Goal: Task Accomplishment & Management: Use online tool/utility

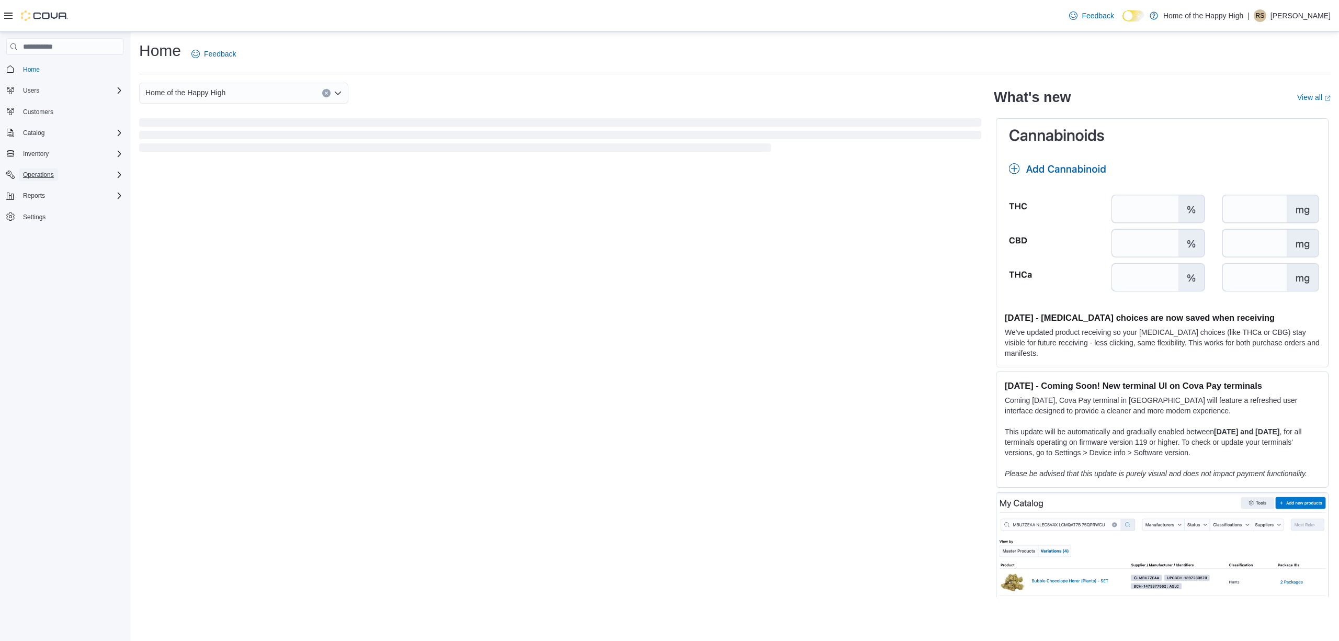
click at [39, 174] on span "Operations" at bounding box center [38, 174] width 31 height 8
click at [40, 185] on span "Cash Management" at bounding box center [45, 189] width 53 height 8
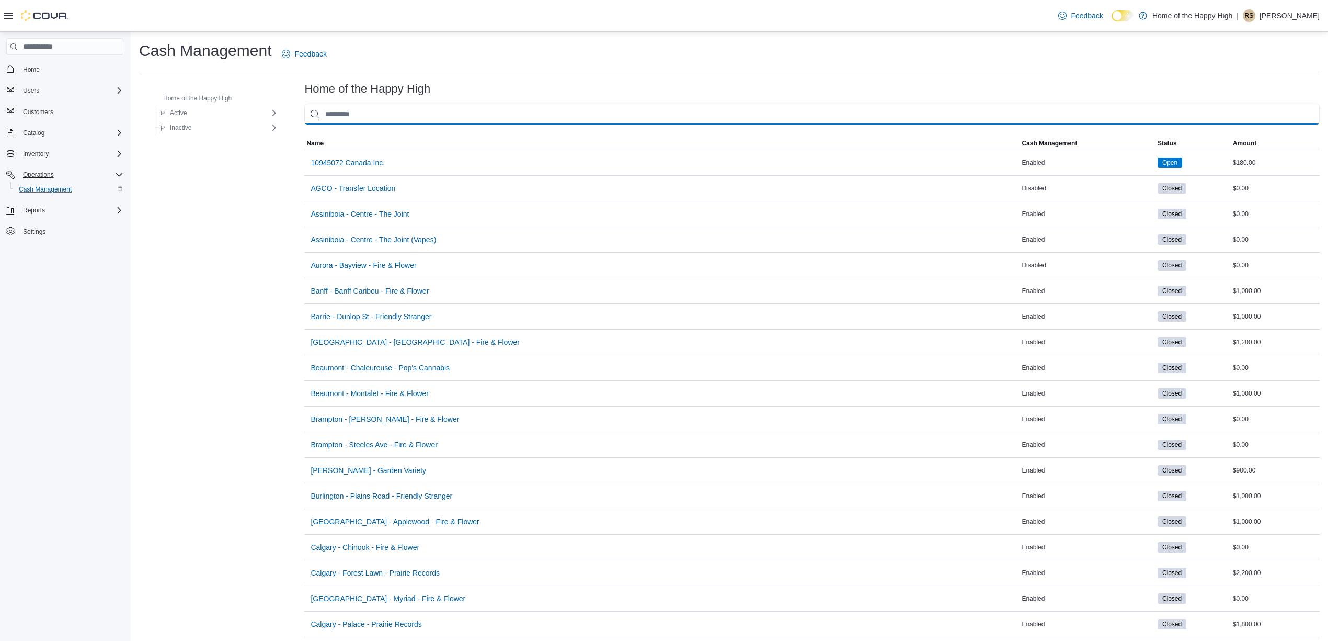
click at [421, 109] on input "This is a search bar. As you type, the results lower in the page will automatic…" at bounding box center [811, 114] width 1015 height 21
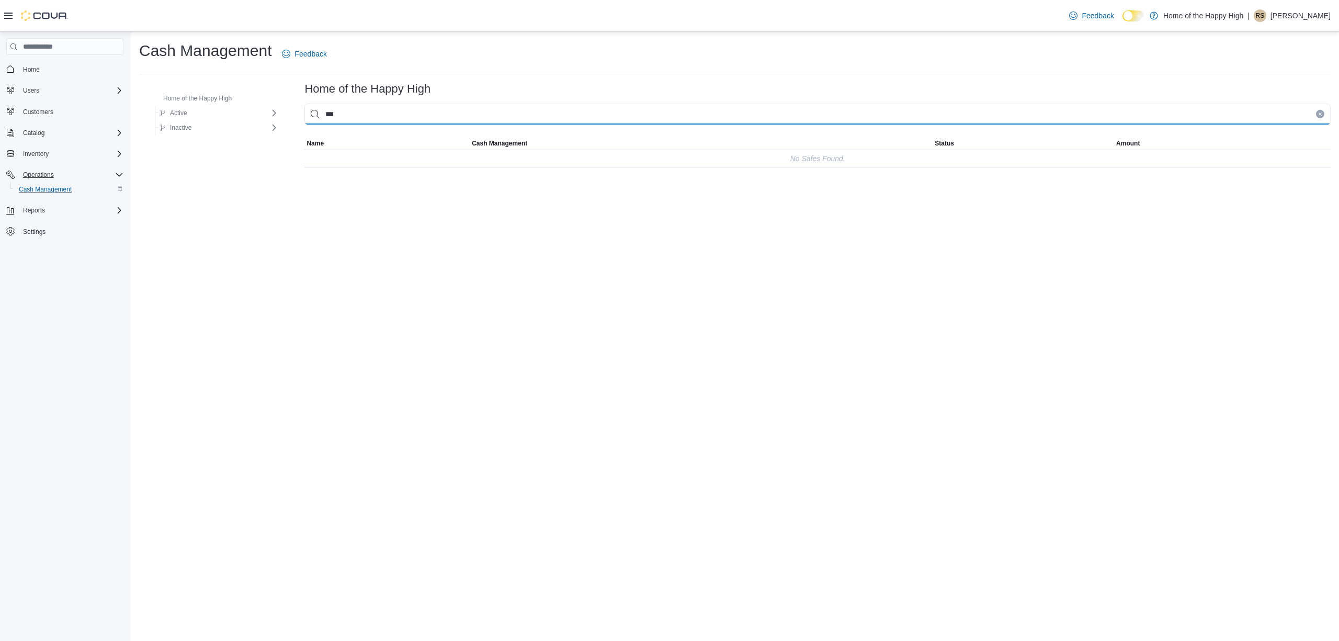
type input "****"
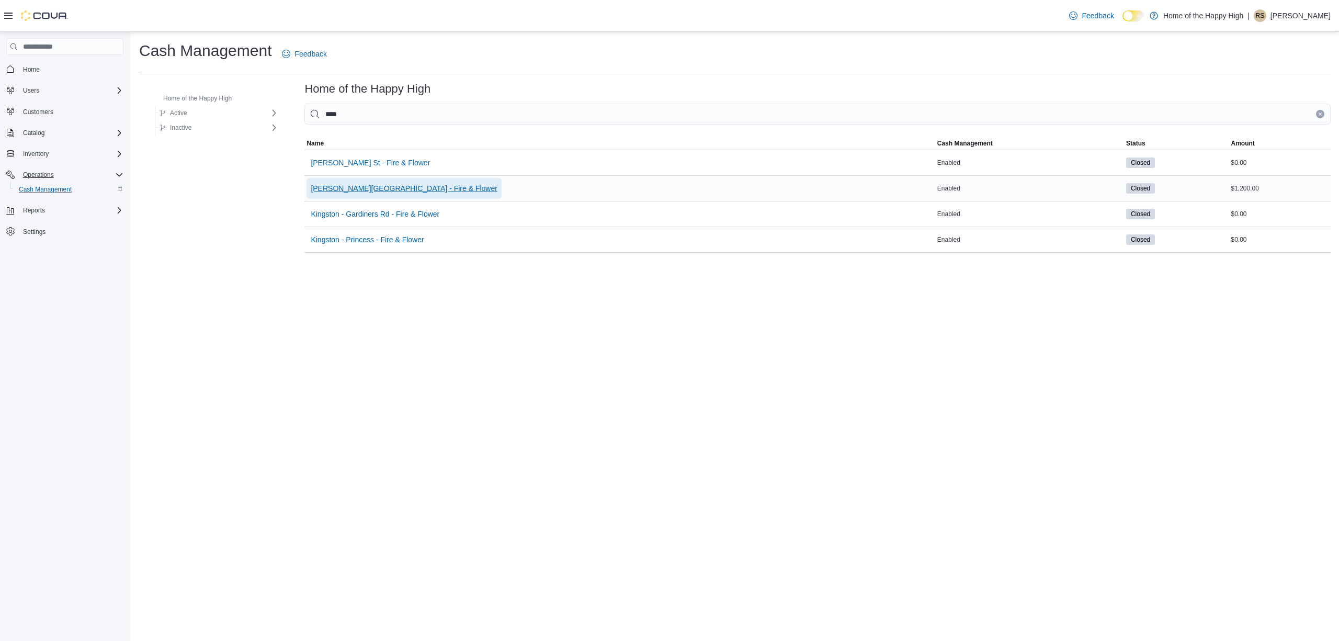
click at [377, 187] on span "[PERSON_NAME][GEOGRAPHIC_DATA] - Fire & Flower" at bounding box center [404, 188] width 187 height 10
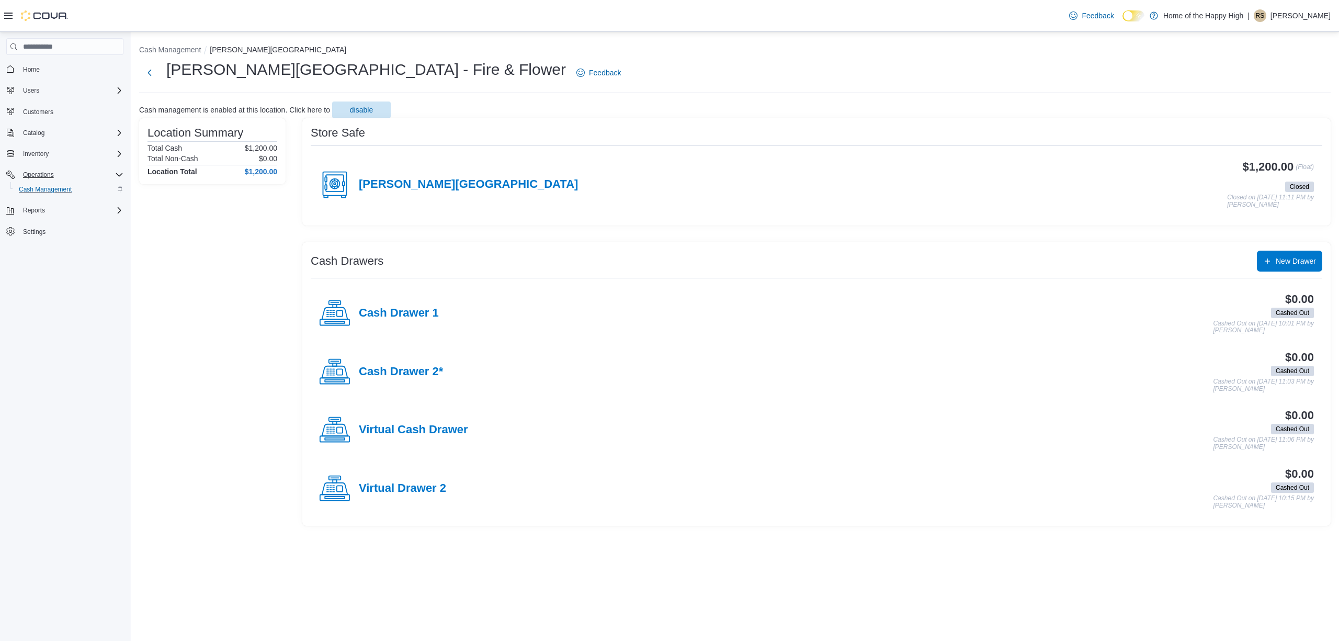
click at [475, 175] on div "[PERSON_NAME][GEOGRAPHIC_DATA]" at bounding box center [448, 184] width 259 height 31
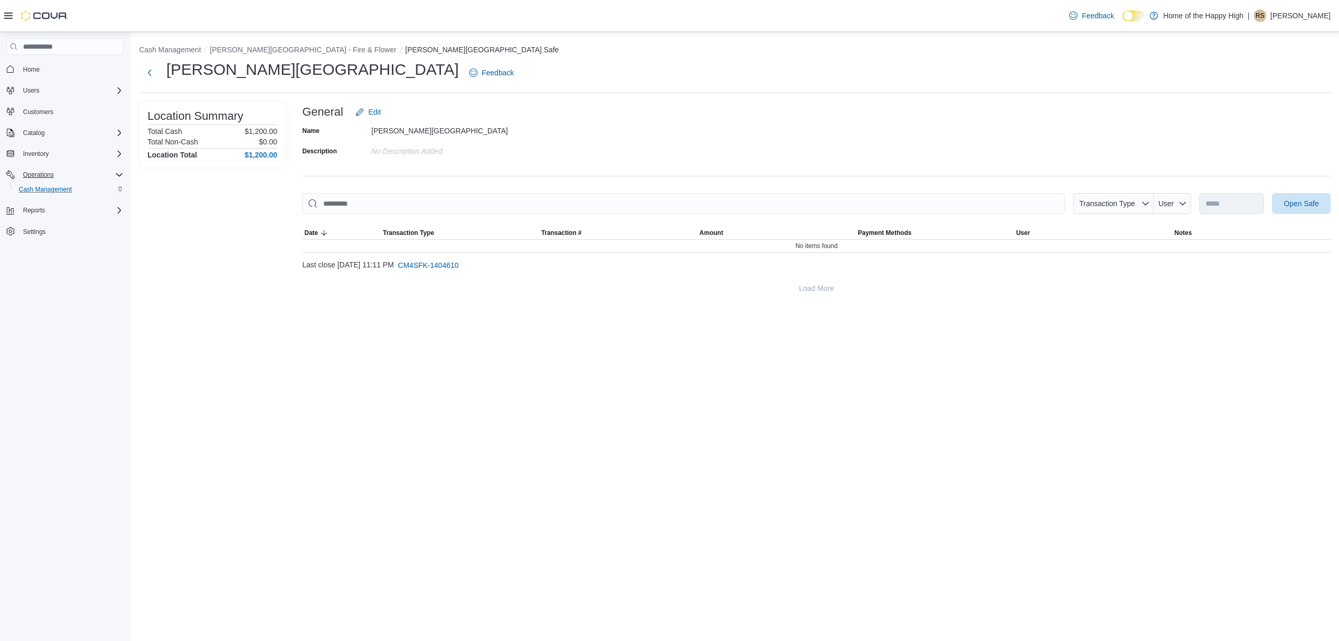
click at [1297, 214] on div at bounding box center [816, 220] width 1028 height 13
click at [1303, 203] on span "Open Safe" at bounding box center [1301, 203] width 35 height 10
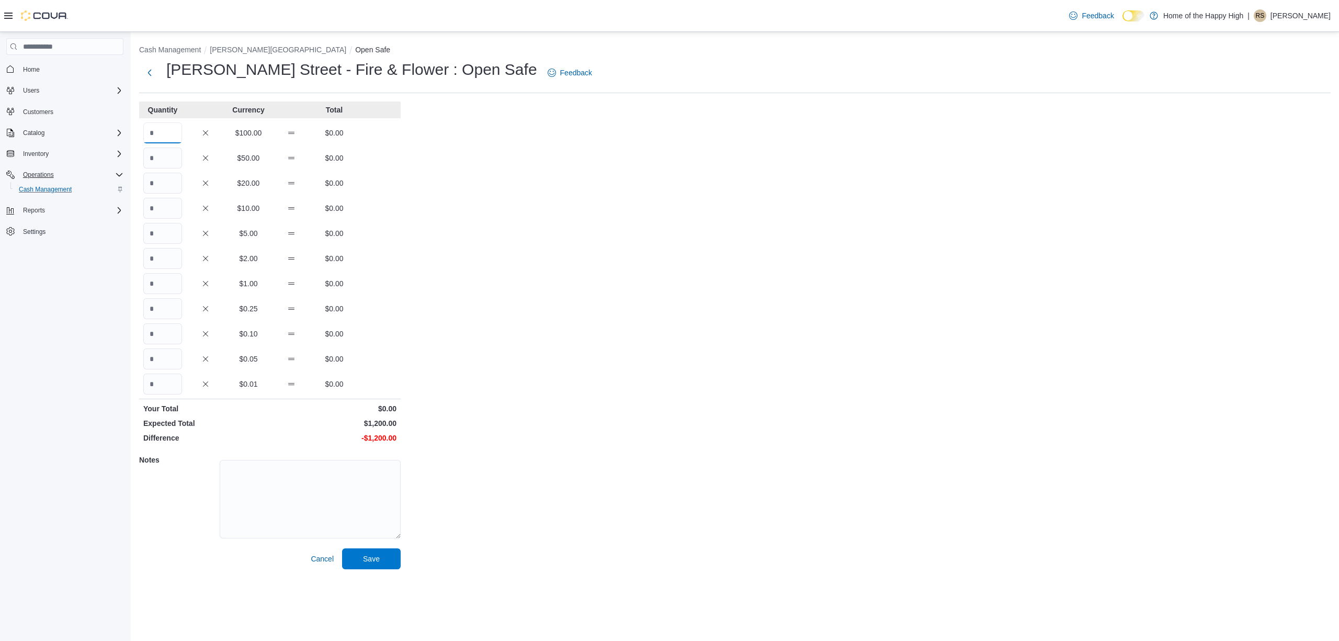
click at [159, 126] on input "Quantity" at bounding box center [162, 132] width 39 height 21
type input "**"
click at [387, 561] on span "Save" at bounding box center [371, 557] width 46 height 21
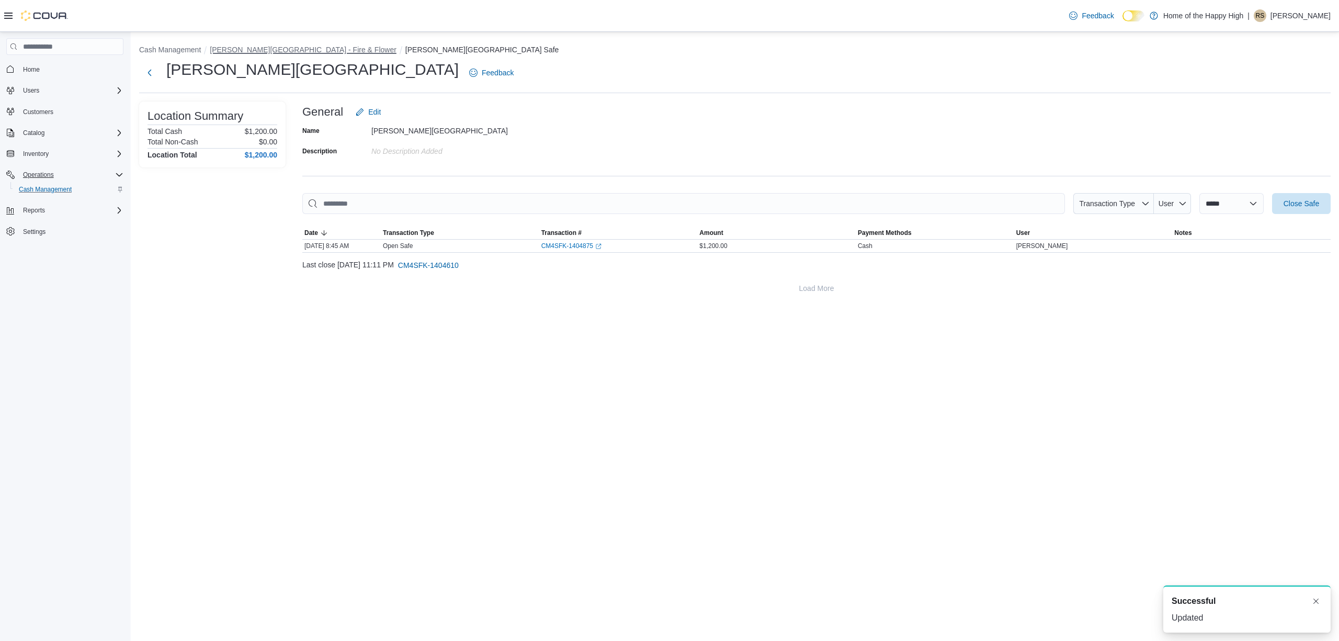
click at [280, 51] on button "[PERSON_NAME][GEOGRAPHIC_DATA] - Fire & Flower" at bounding box center [303, 49] width 187 height 8
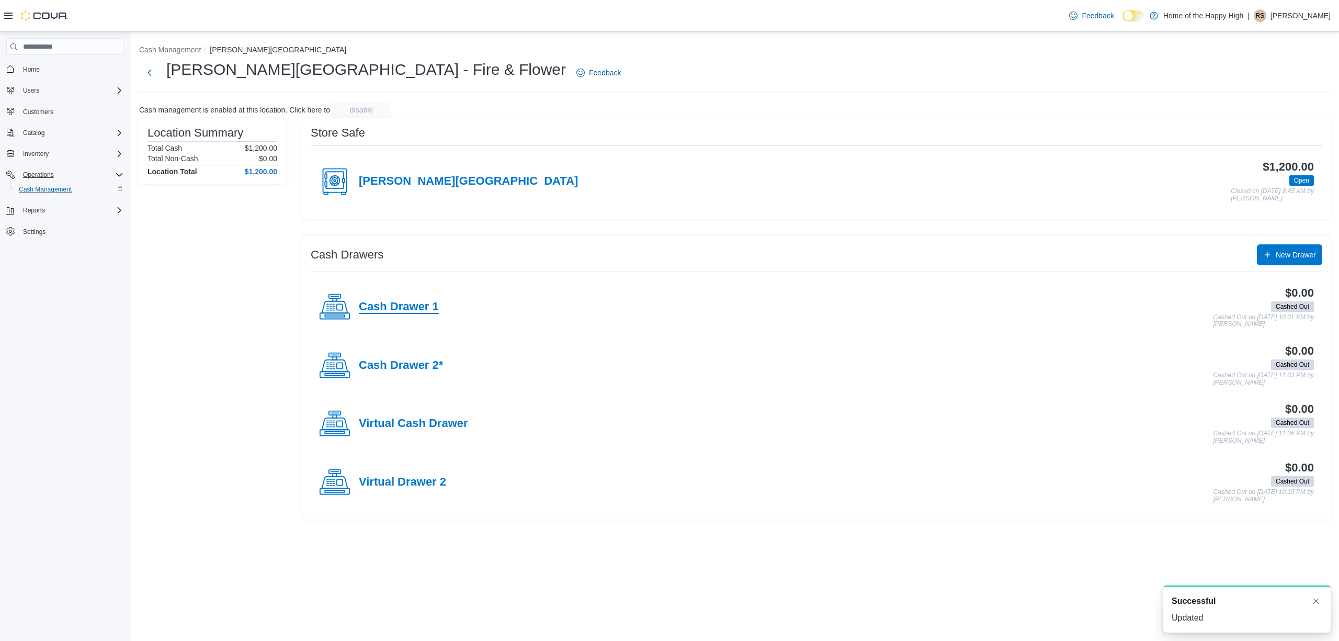
click at [415, 306] on h4 "Cash Drawer 1" at bounding box center [399, 307] width 80 height 14
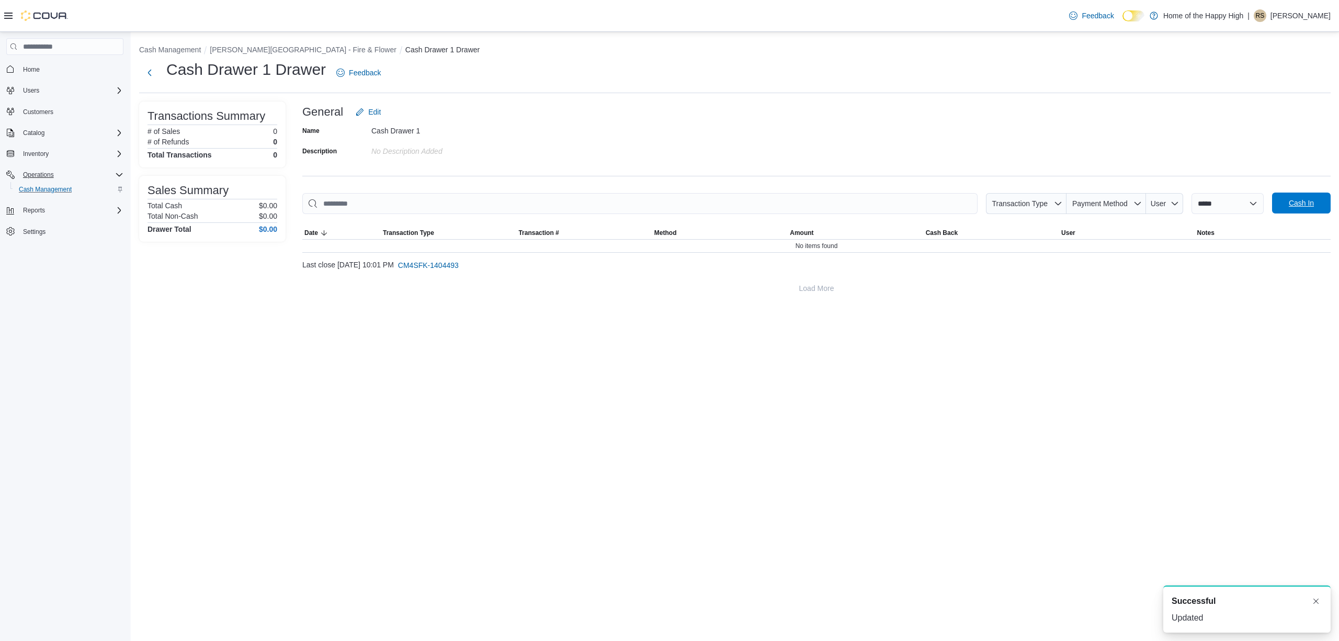
click at [1293, 198] on span "Cash In" at bounding box center [1301, 202] width 46 height 21
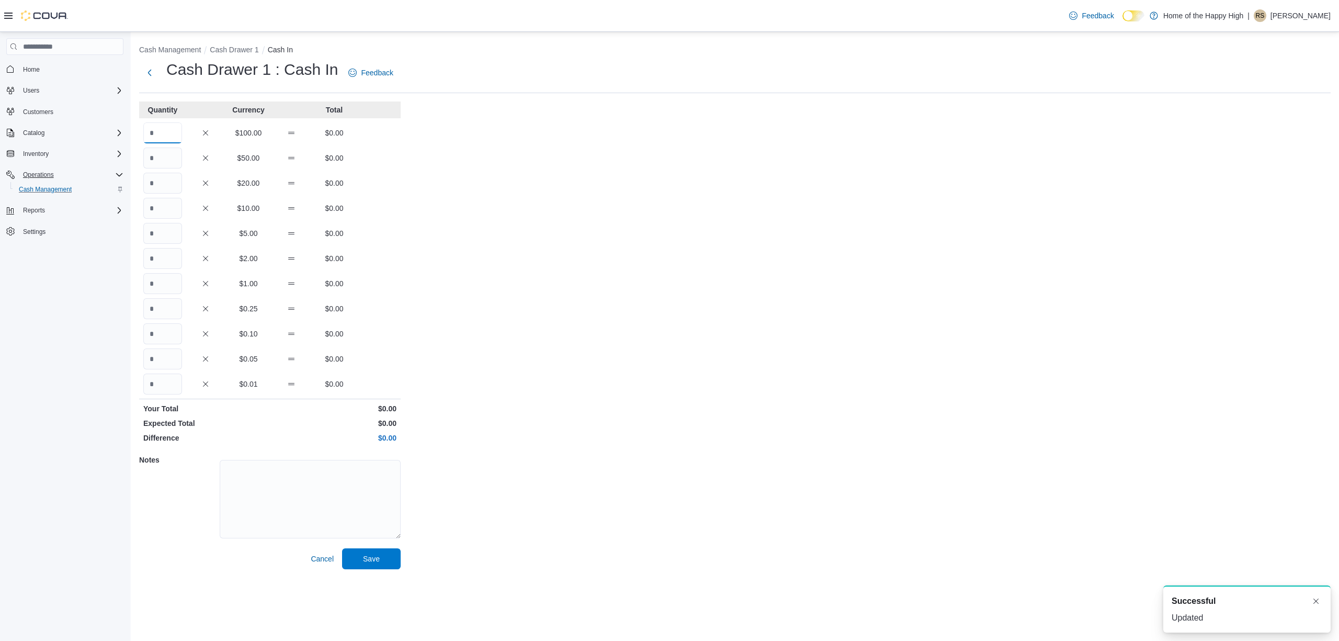
click at [155, 135] on input "Quantity" at bounding box center [162, 132] width 39 height 21
type input "*"
click at [363, 557] on span "Save" at bounding box center [371, 558] width 17 height 10
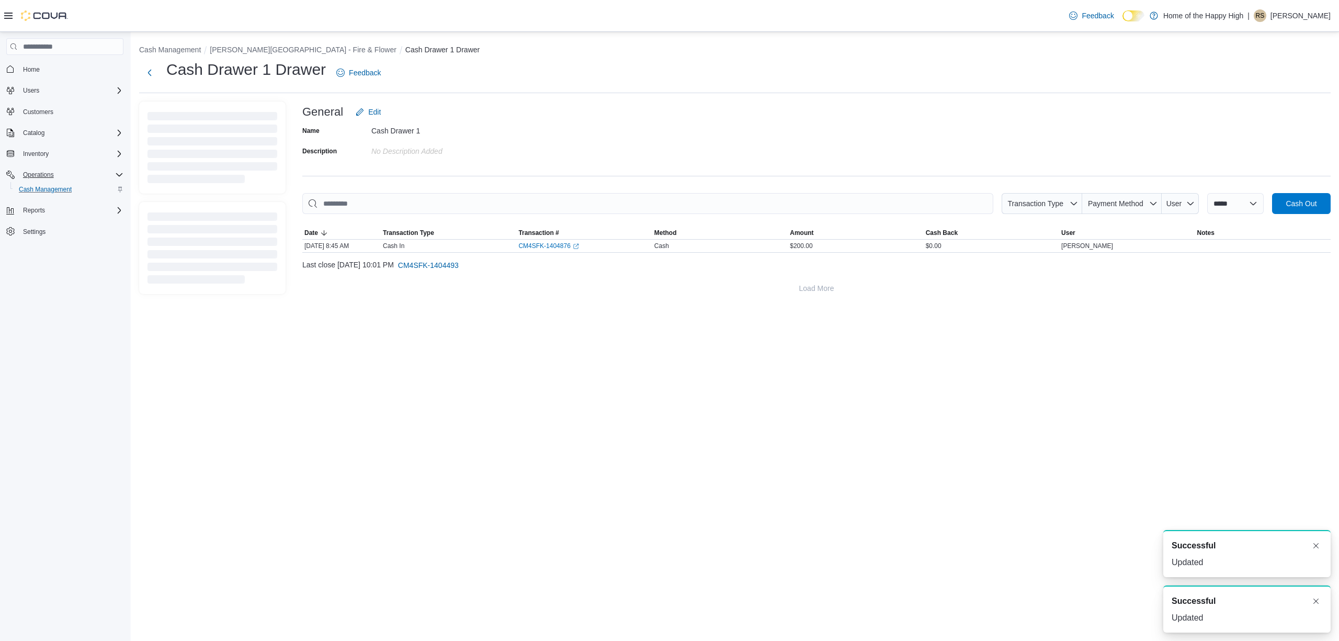
click at [239, 54] on li "[PERSON_NAME][GEOGRAPHIC_DATA] - Fire & Flower" at bounding box center [308, 49] width 196 height 10
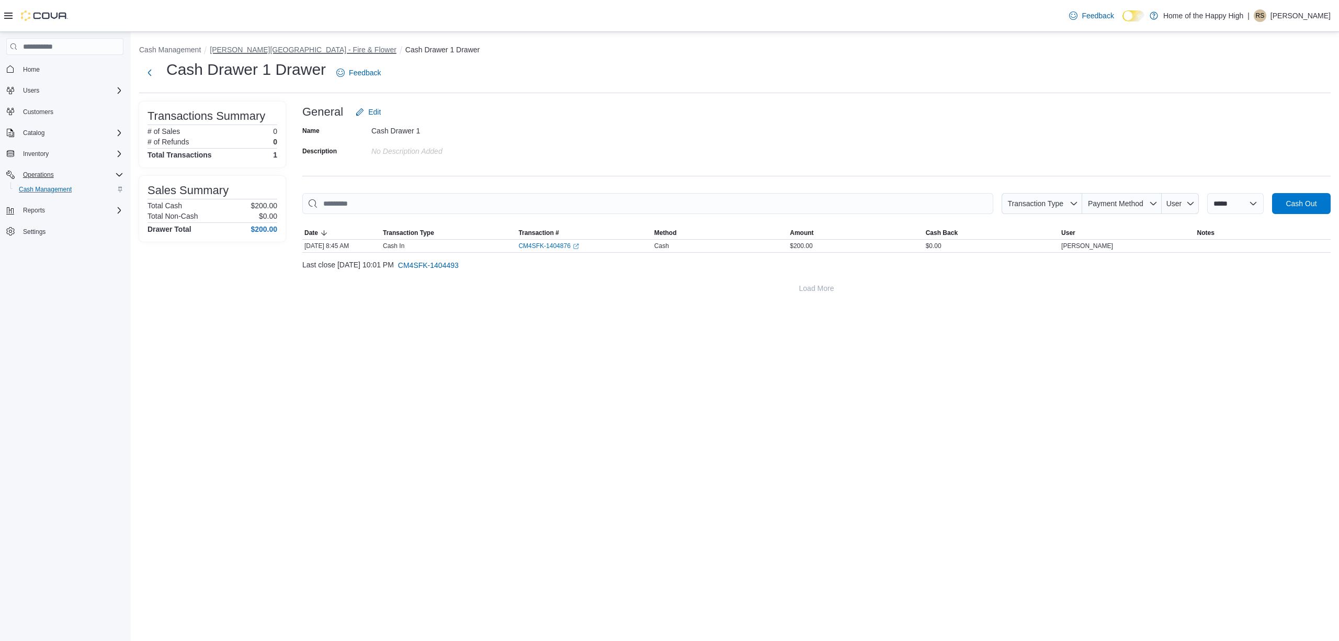
click at [308, 53] on button "[PERSON_NAME][GEOGRAPHIC_DATA] - Fire & Flower" at bounding box center [303, 49] width 187 height 8
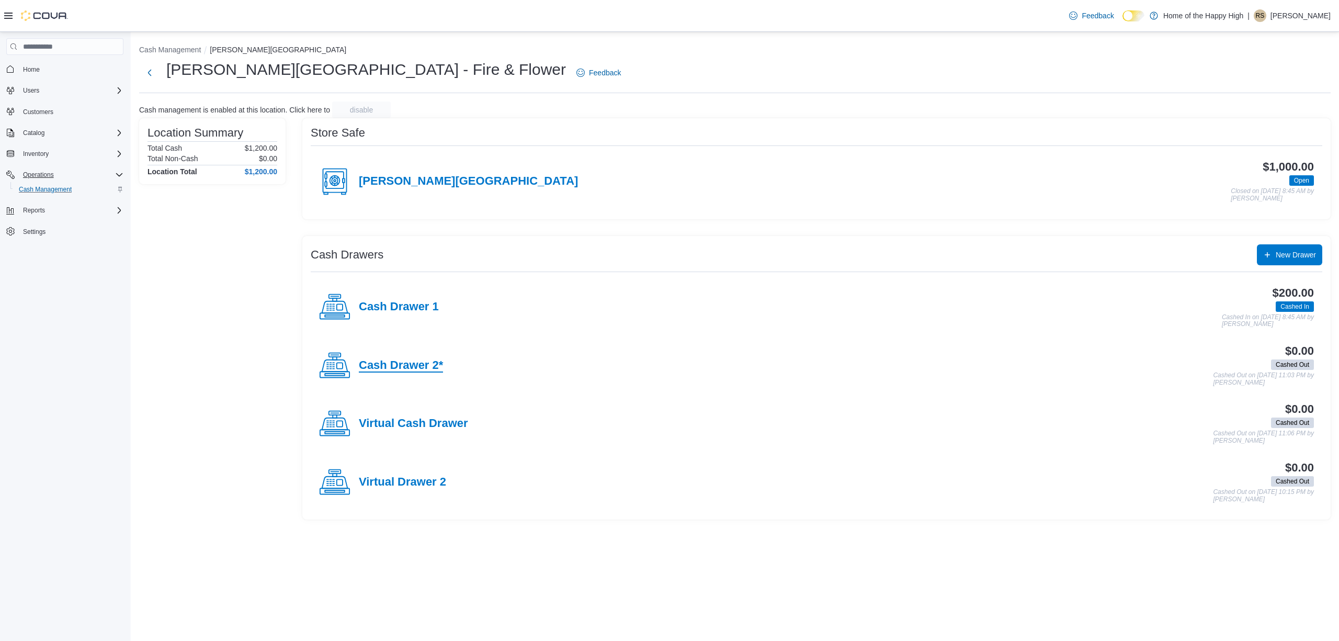
click at [424, 367] on h4 "Cash Drawer 2*" at bounding box center [401, 366] width 84 height 14
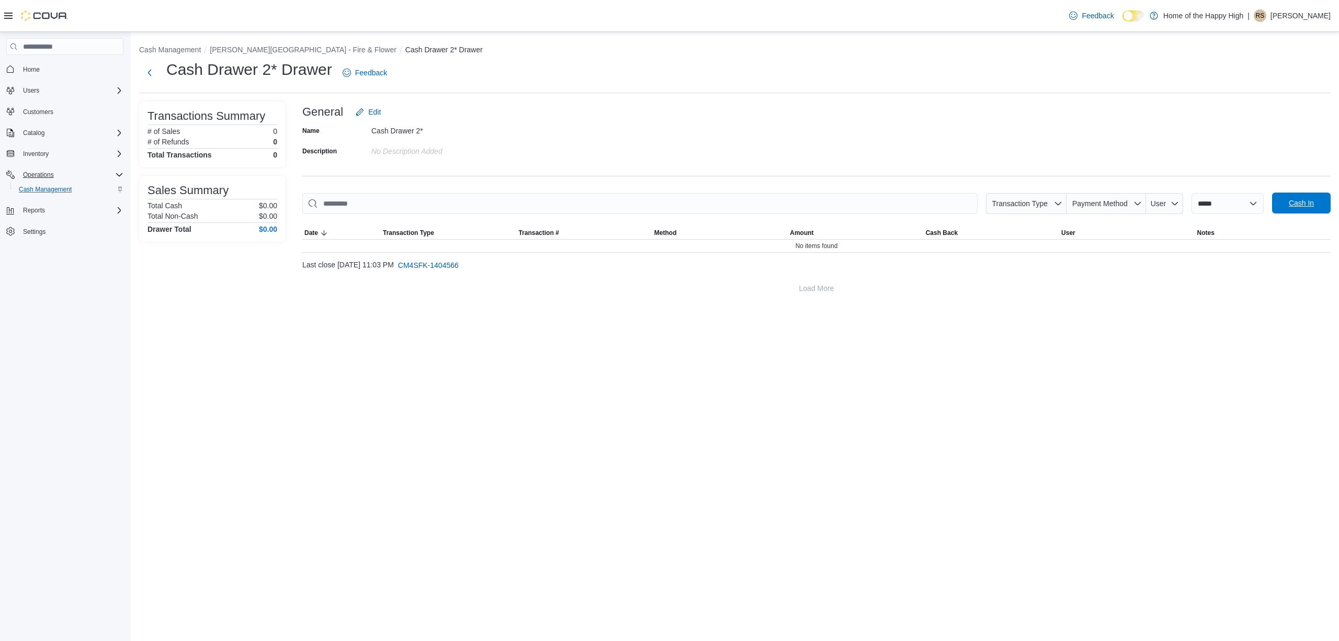
click at [1306, 202] on span "Cash In" at bounding box center [1300, 203] width 25 height 10
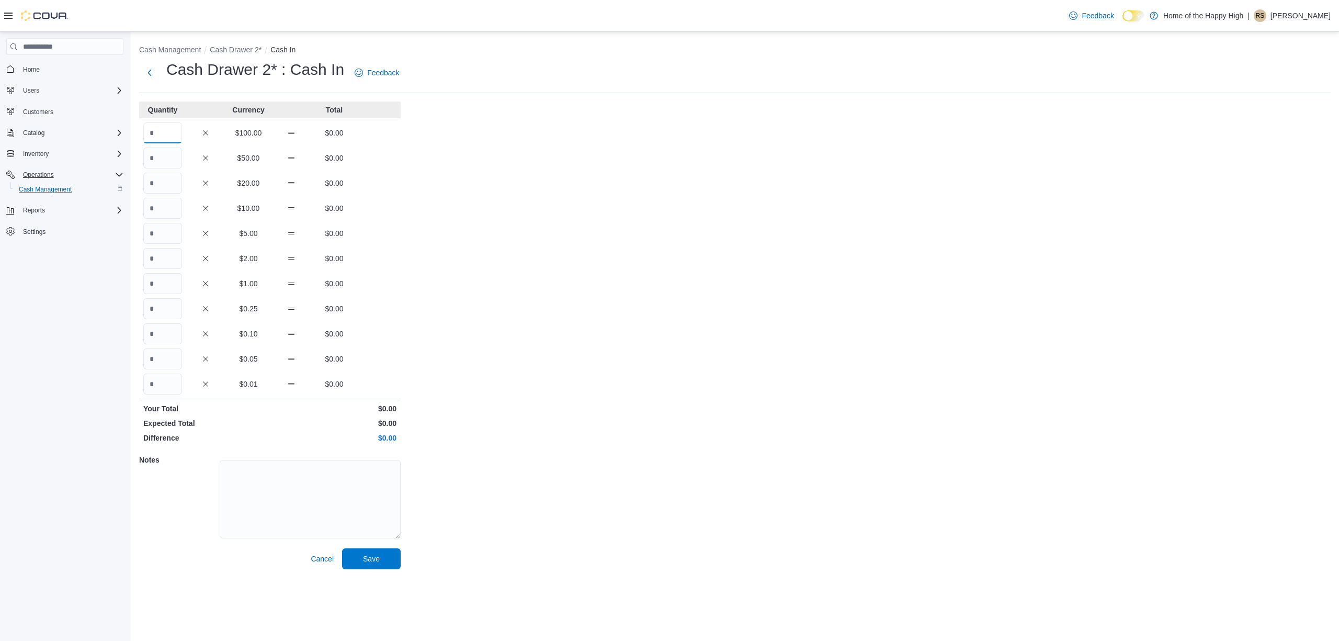
click at [153, 128] on input "Quantity" at bounding box center [162, 132] width 39 height 21
type input "*"
click at [379, 561] on span "Save" at bounding box center [371, 558] width 17 height 10
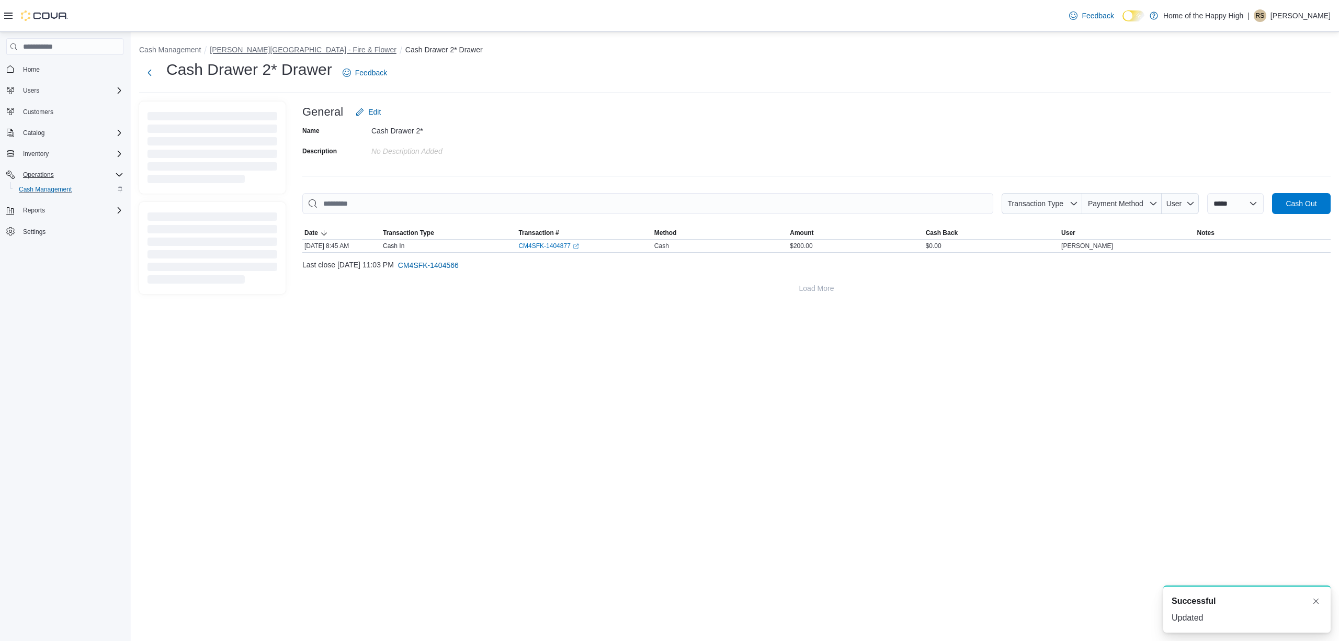
click at [260, 48] on button "[PERSON_NAME][GEOGRAPHIC_DATA] - Fire & Flower" at bounding box center [303, 49] width 187 height 8
